Goal: Information Seeking & Learning: Learn about a topic

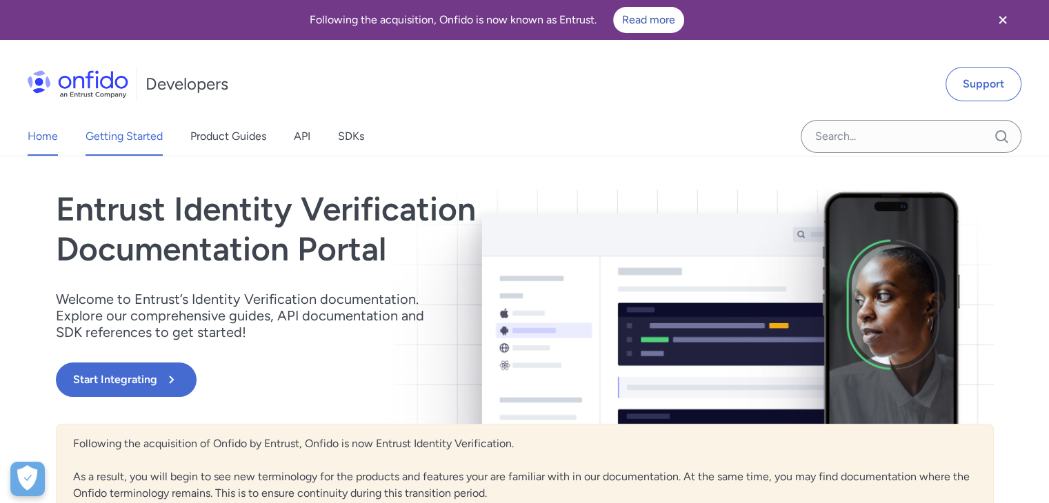
click at [145, 133] on link "Getting Started" at bounding box center [124, 136] width 77 height 39
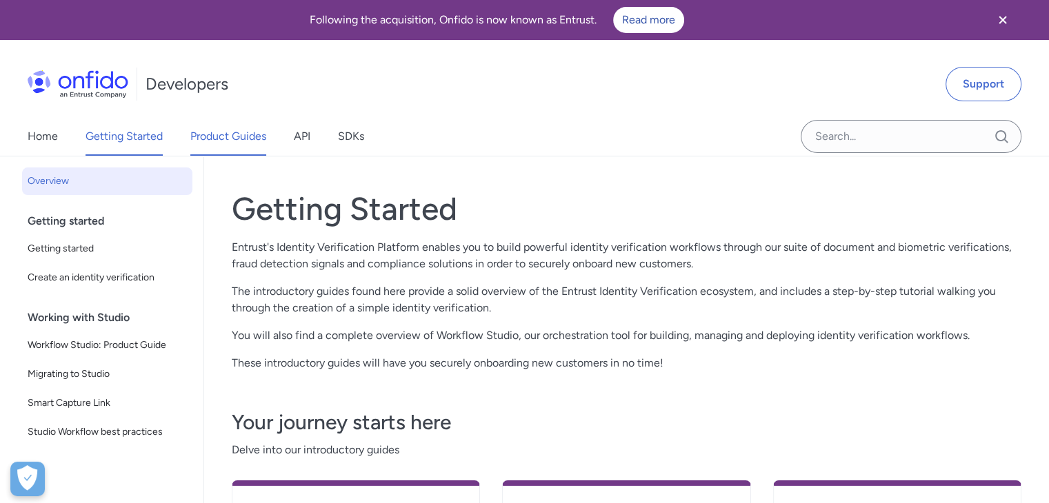
click at [230, 141] on link "Product Guides" at bounding box center [228, 136] width 76 height 39
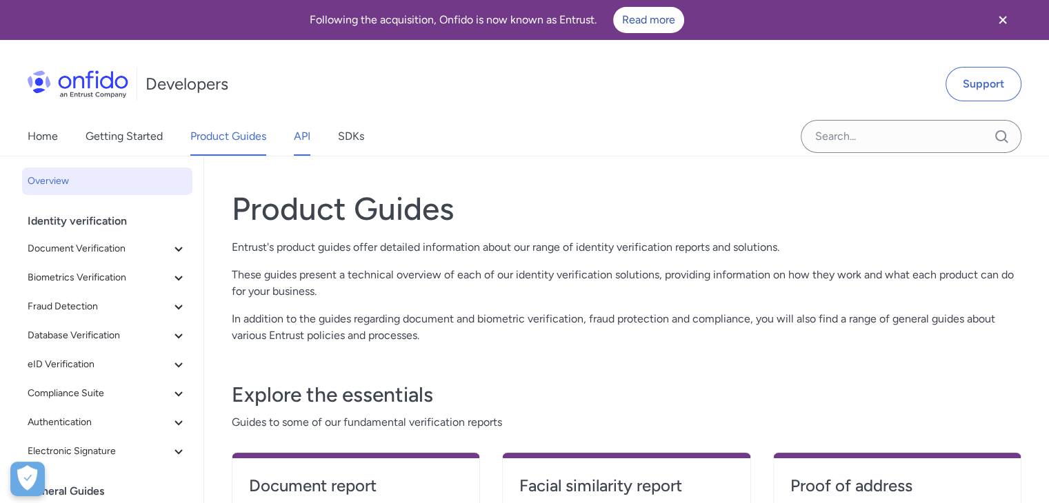
click at [307, 136] on link "API" at bounding box center [302, 136] width 17 height 39
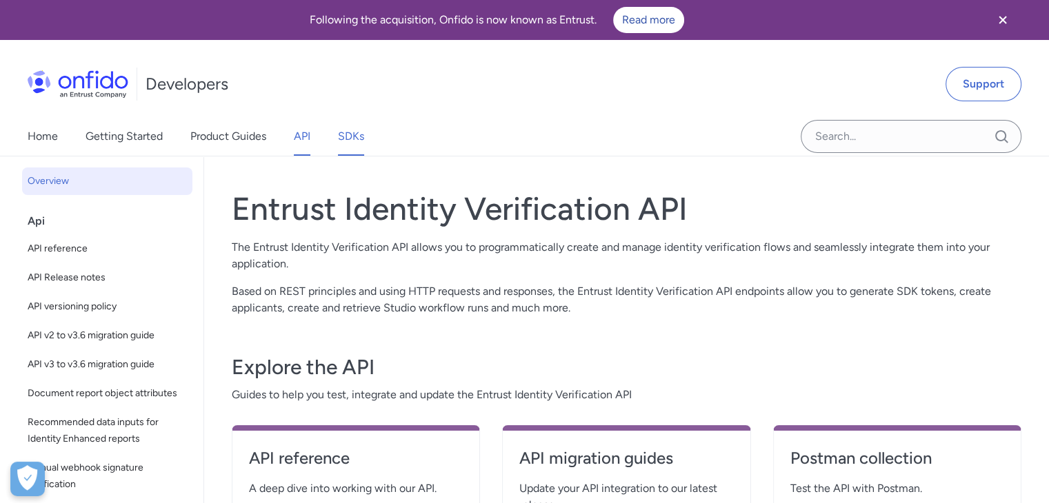
click at [342, 139] on link "SDKs" at bounding box center [351, 136] width 26 height 39
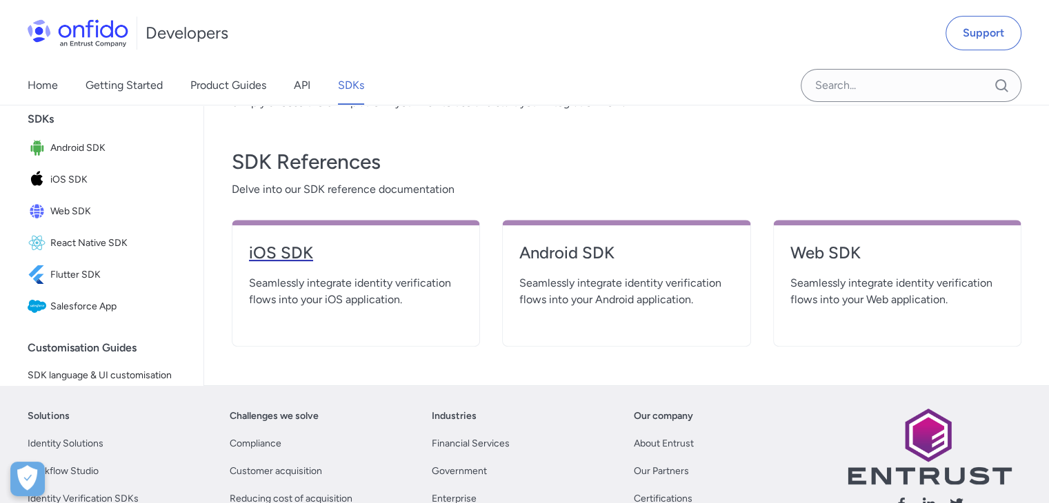
scroll to position [276, 0]
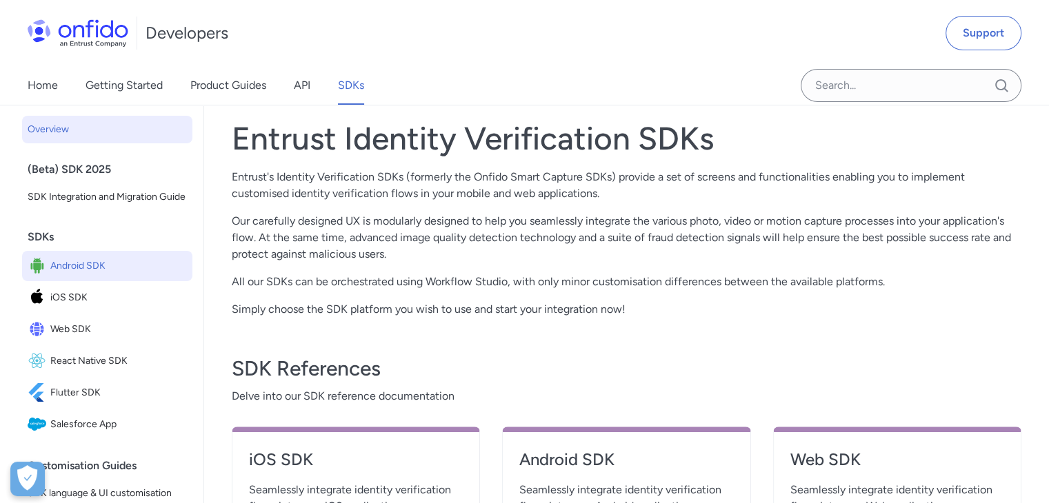
click at [82, 276] on span "Android SDK" at bounding box center [118, 266] width 137 height 19
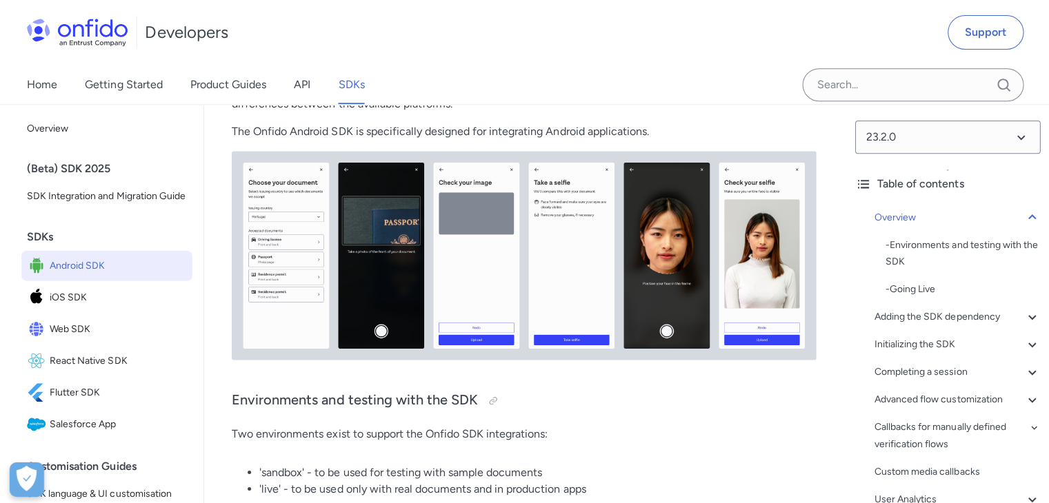
scroll to position [414, 0]
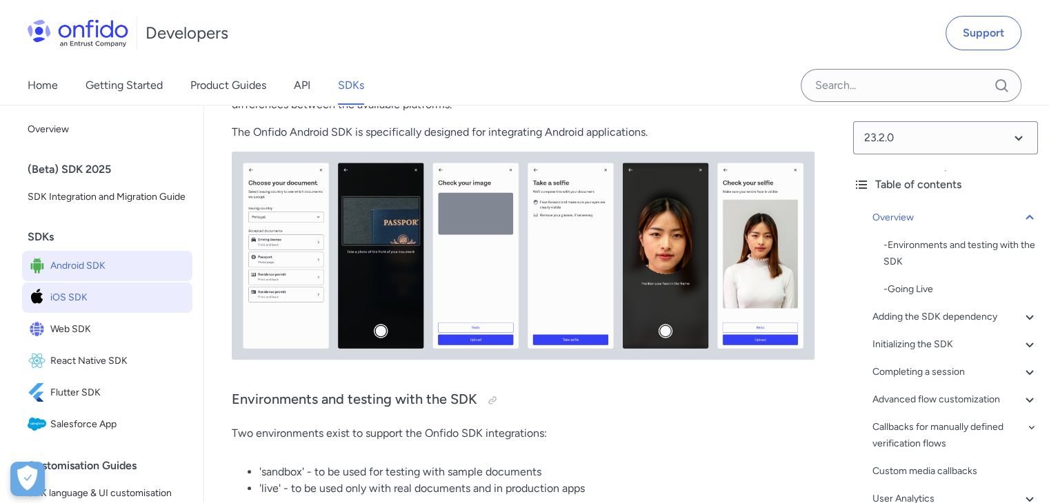
click at [121, 308] on span "iOS SDK" at bounding box center [118, 297] width 137 height 19
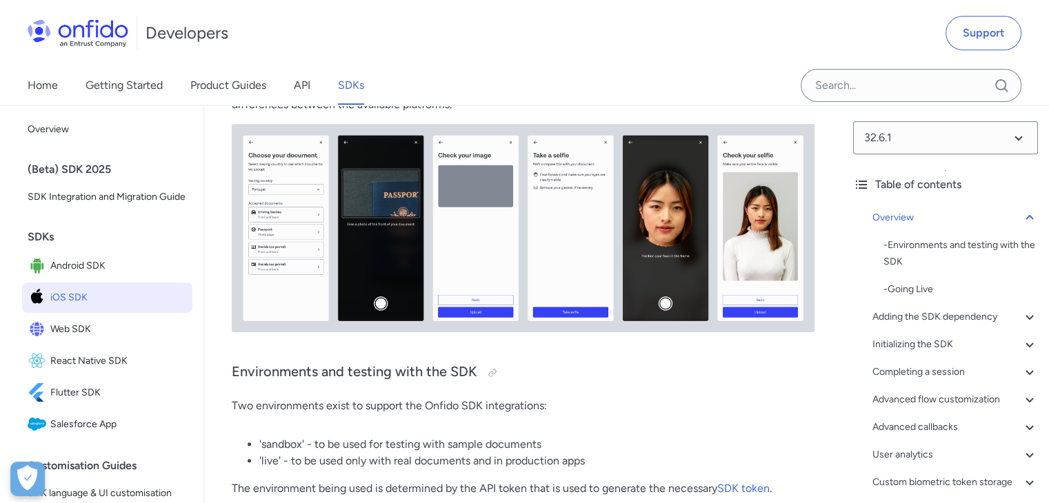
scroll to position [345, 0]
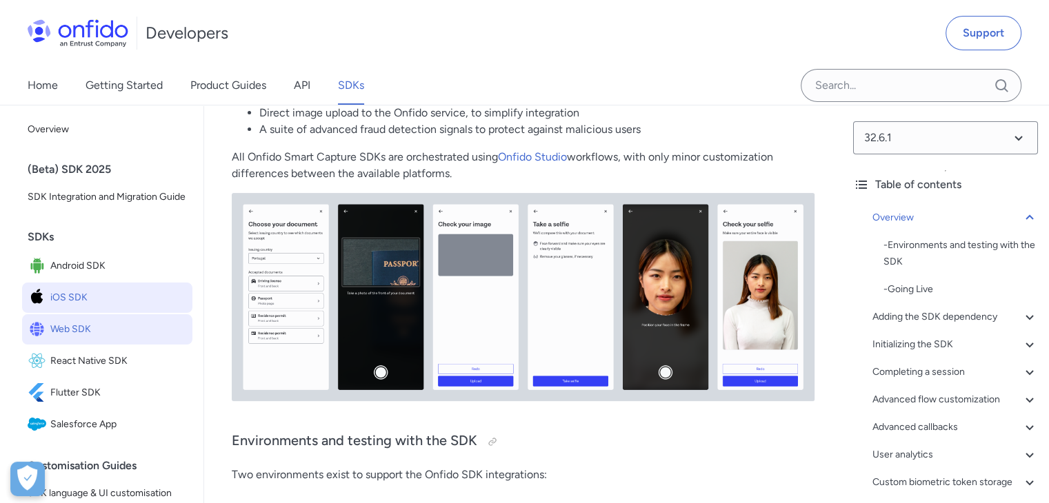
click at [125, 339] on span "Web SDK" at bounding box center [118, 329] width 137 height 19
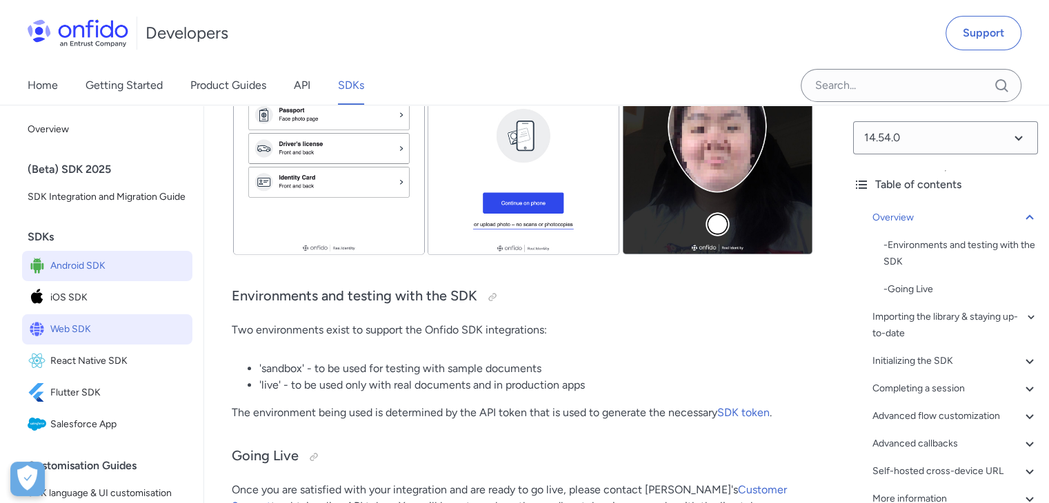
click at [69, 276] on span "Android SDK" at bounding box center [118, 266] width 137 height 19
